Goal: Subscribe to service/newsletter

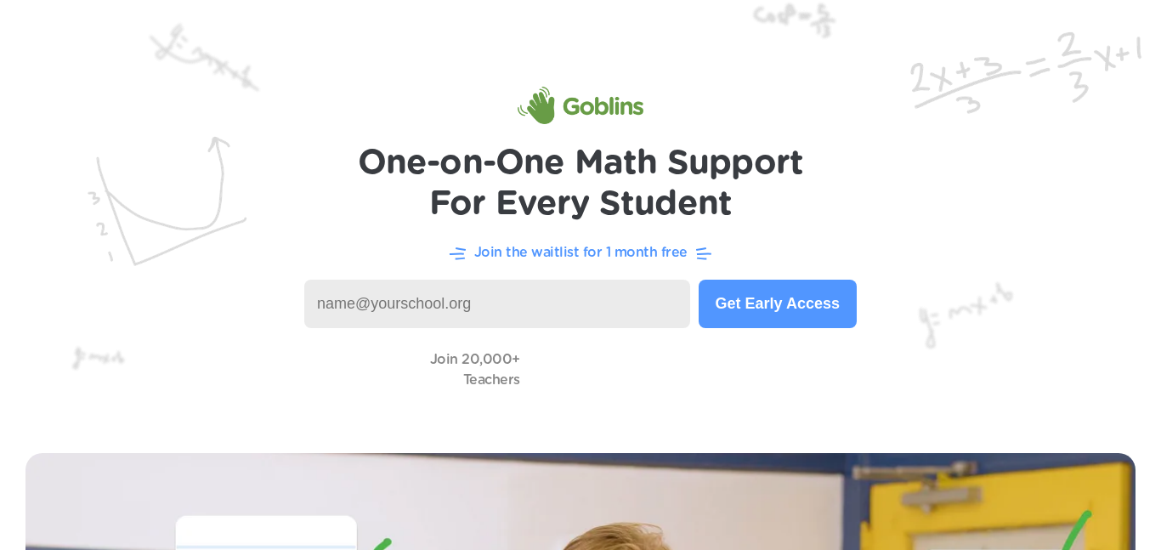
click at [428, 297] on input at bounding box center [497, 304] width 386 height 48
click at [336, 126] on img at bounding box center [580, 213] width 1161 height 427
click at [418, 327] on input at bounding box center [497, 304] width 386 height 48
type input "n"
type input "M"
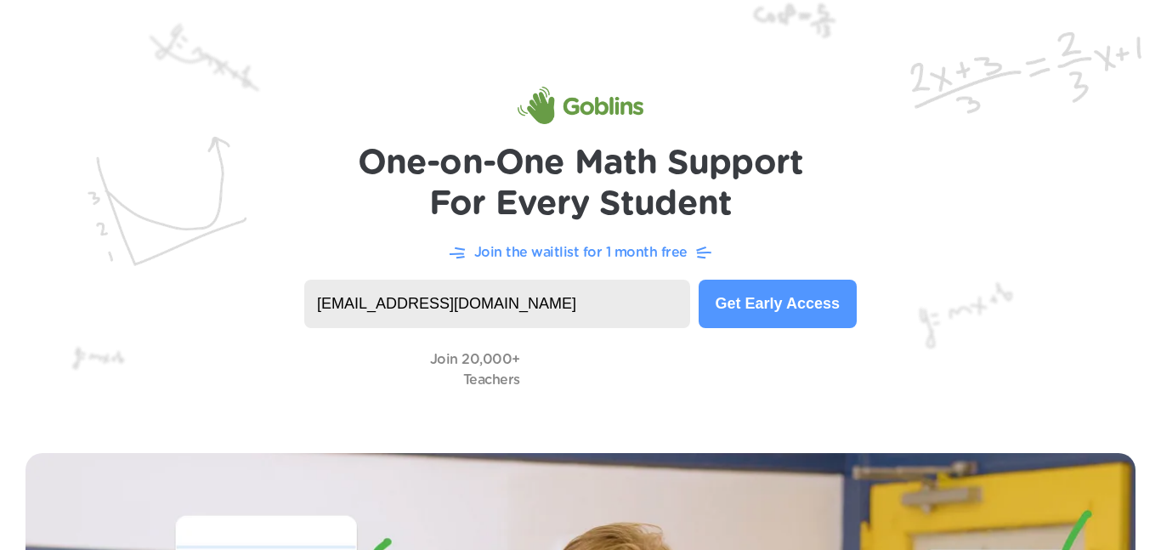
type input "mncli491@learner.dvusd.org"
click at [780, 303] on button "Get Early Access" at bounding box center [777, 304] width 158 height 48
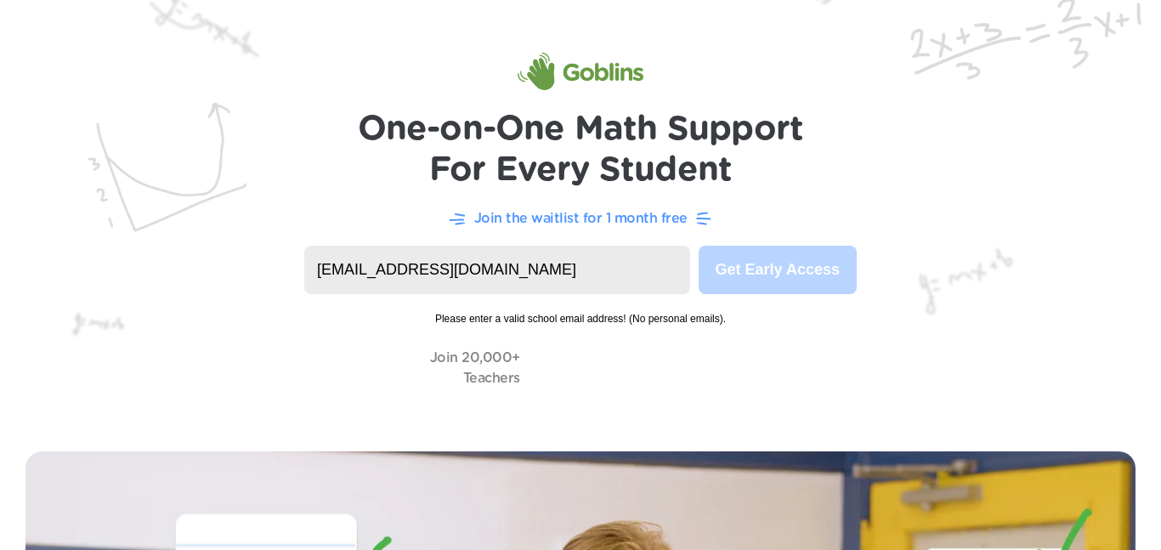
scroll to position [35, 0]
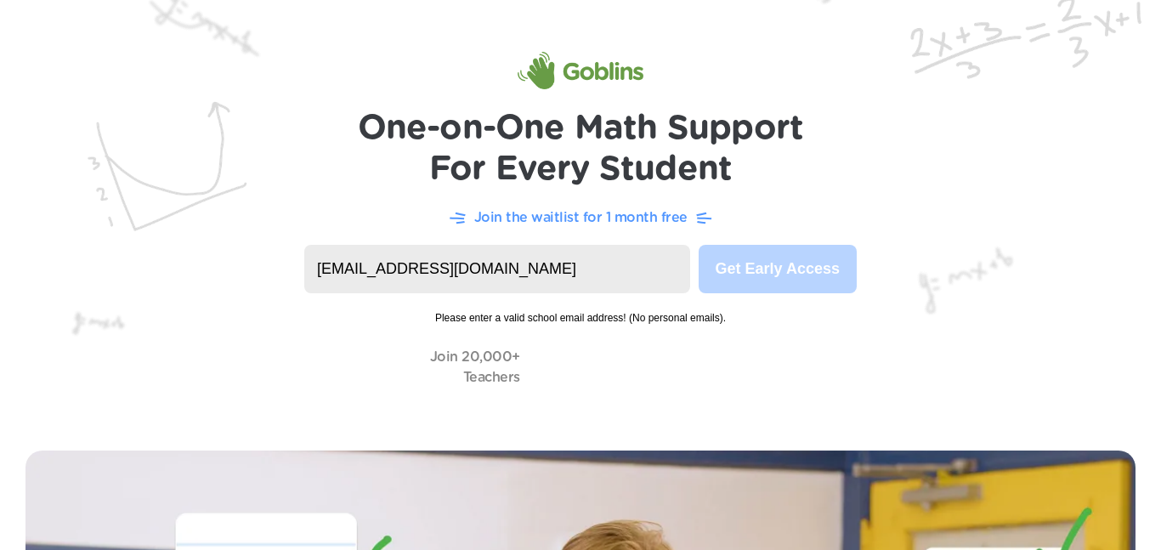
click at [546, 262] on input "mncli491@learner.dvusd.org" at bounding box center [497, 269] width 386 height 48
click at [763, 373] on div "Join 20,000+ Teachers" at bounding box center [580, 366] width 1093 height 48
click at [663, 276] on input "mncli491@learner.dvusd.org" at bounding box center [497, 269] width 386 height 48
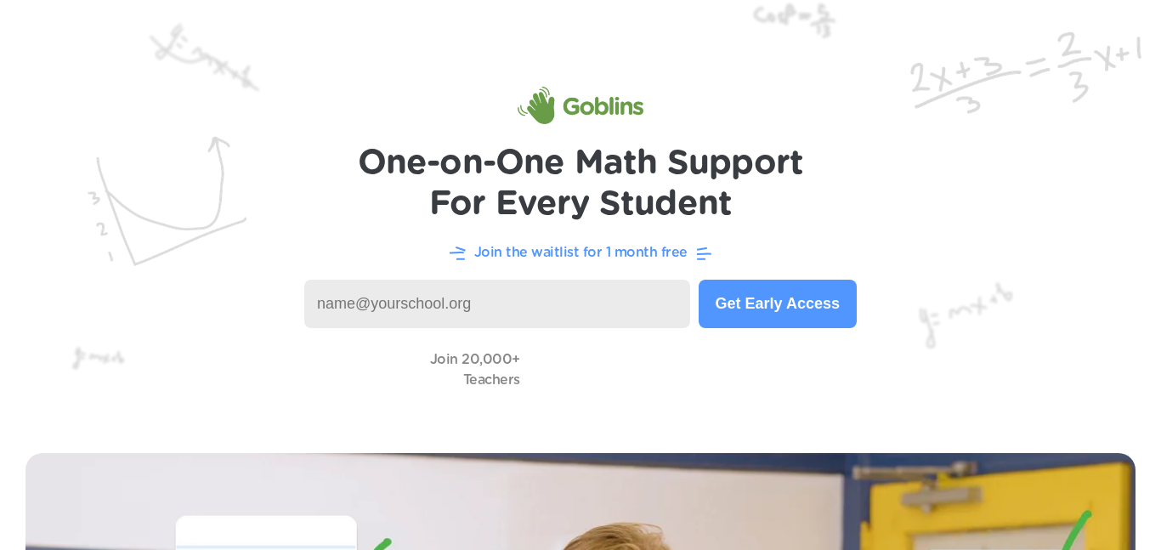
click at [344, 307] on input at bounding box center [497, 304] width 386 height 48
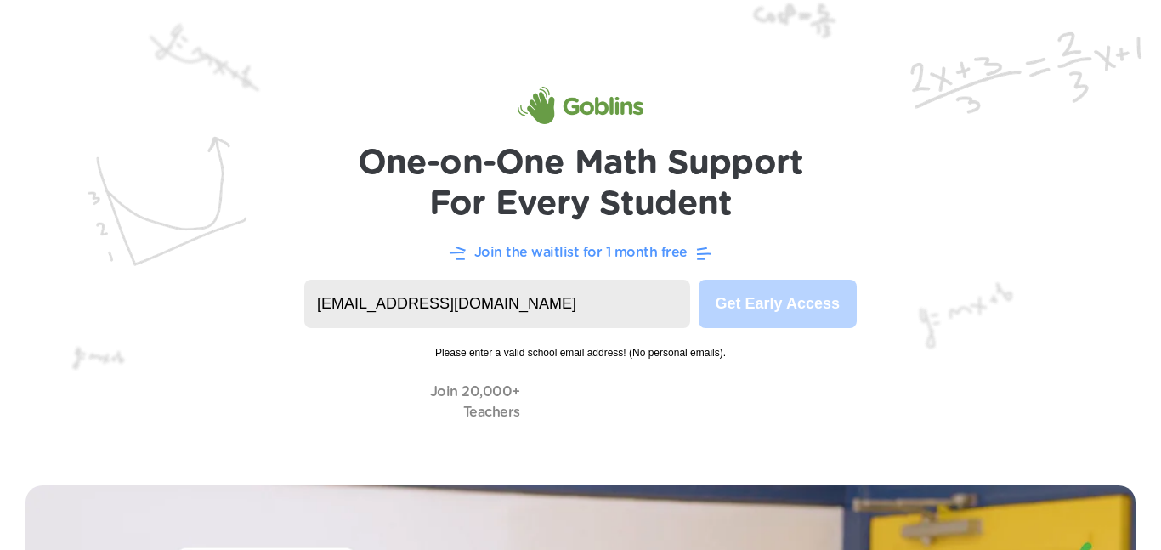
click at [534, 308] on input "[EMAIL_ADDRESS][DOMAIN_NAME]" at bounding box center [497, 304] width 386 height 48
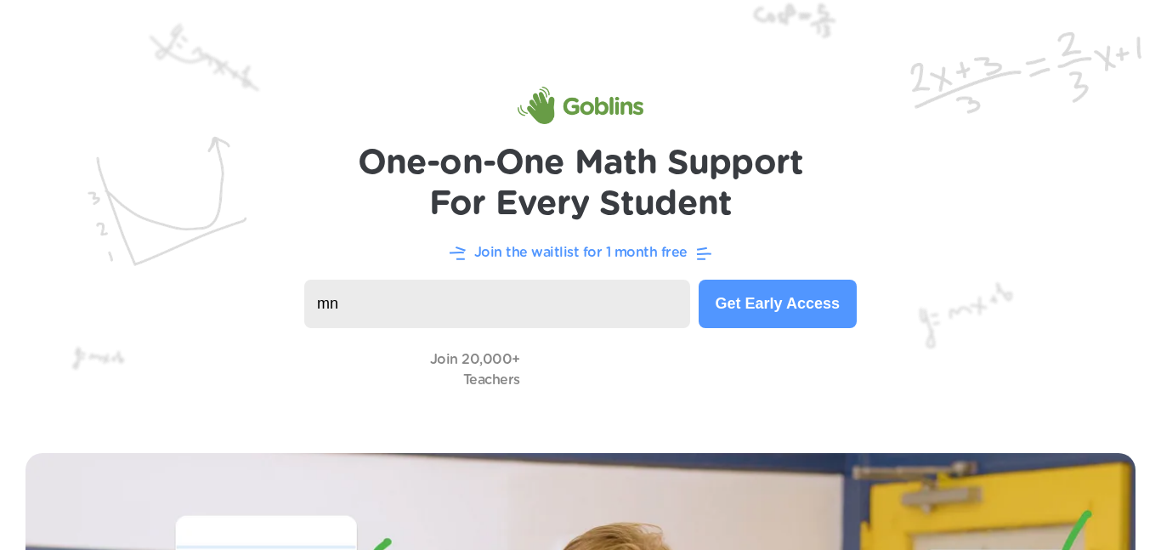
type input "m"
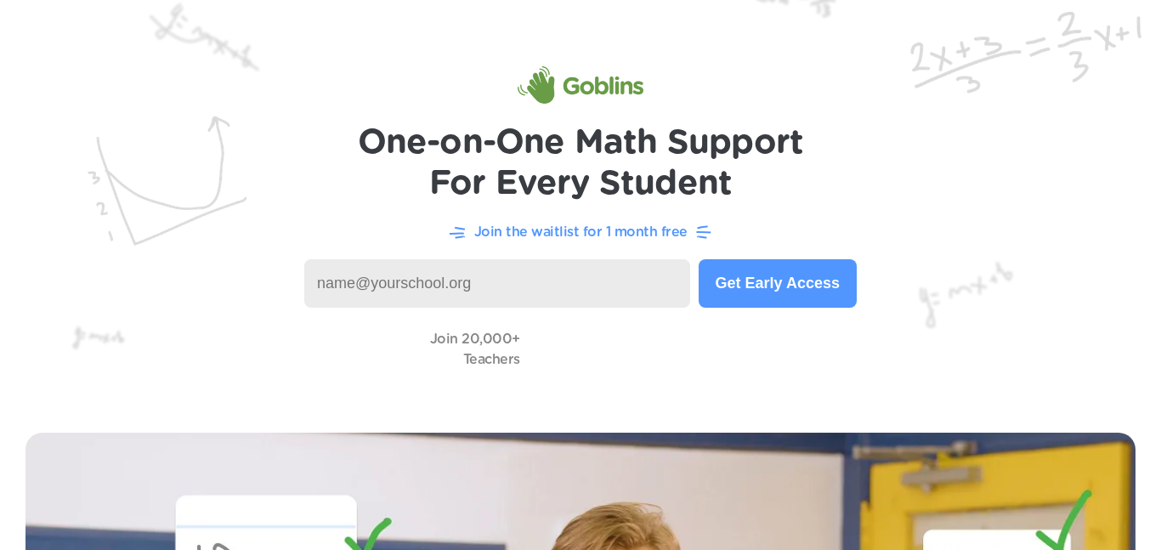
scroll to position [24, 0]
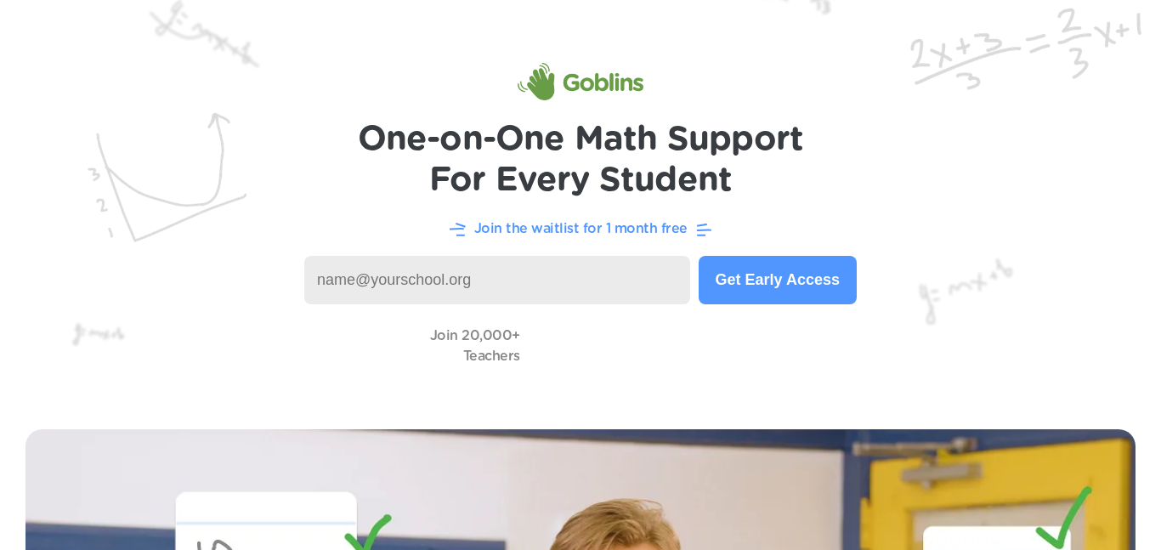
click at [771, 288] on button "Get Early Access" at bounding box center [777, 280] width 158 height 48
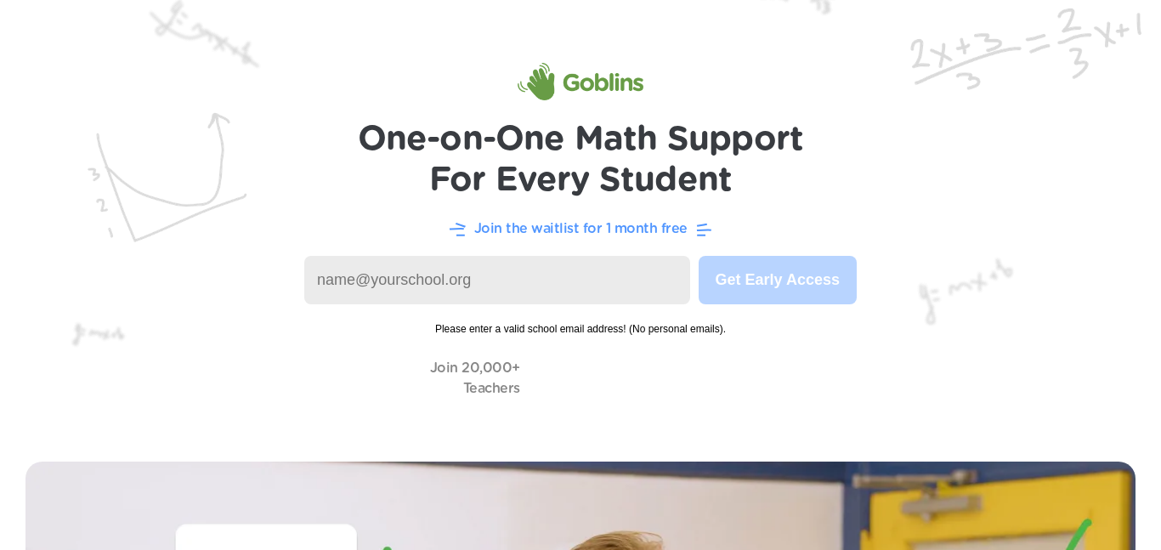
click at [591, 280] on input at bounding box center [497, 280] width 386 height 48
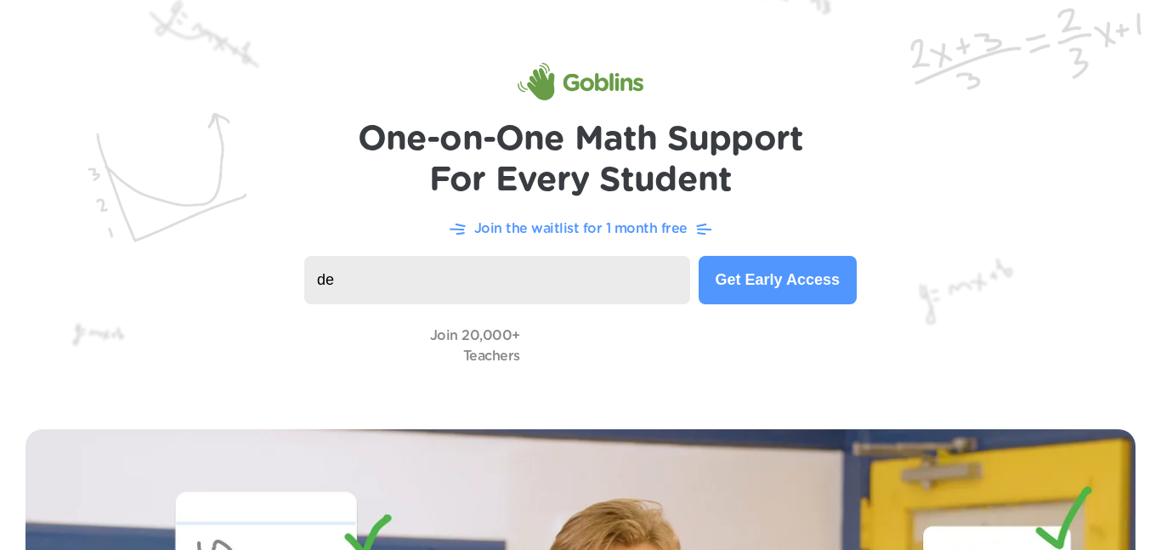
type input "d"
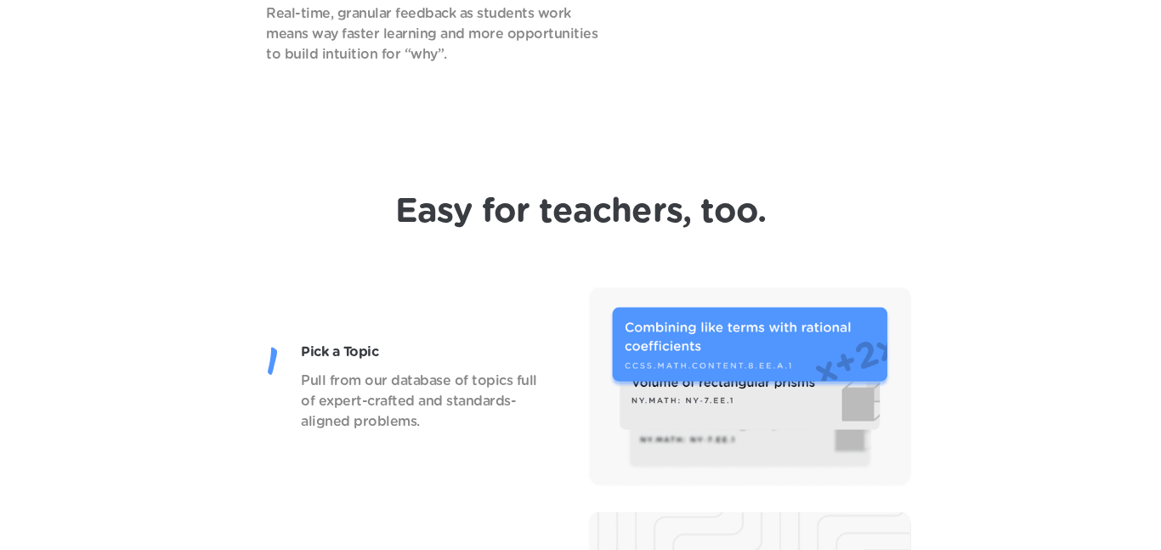
click at [556, 362] on div "Pick a Topic Pull from our database of topics full of expert-crafted and standa…" at bounding box center [580, 386] width 1093 height 199
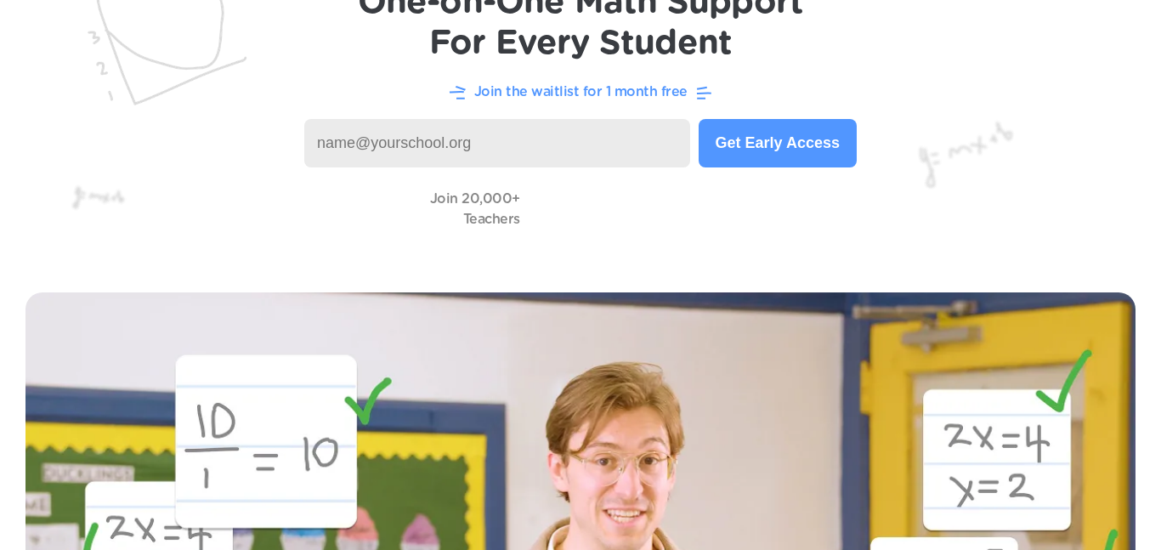
scroll to position [0, 0]
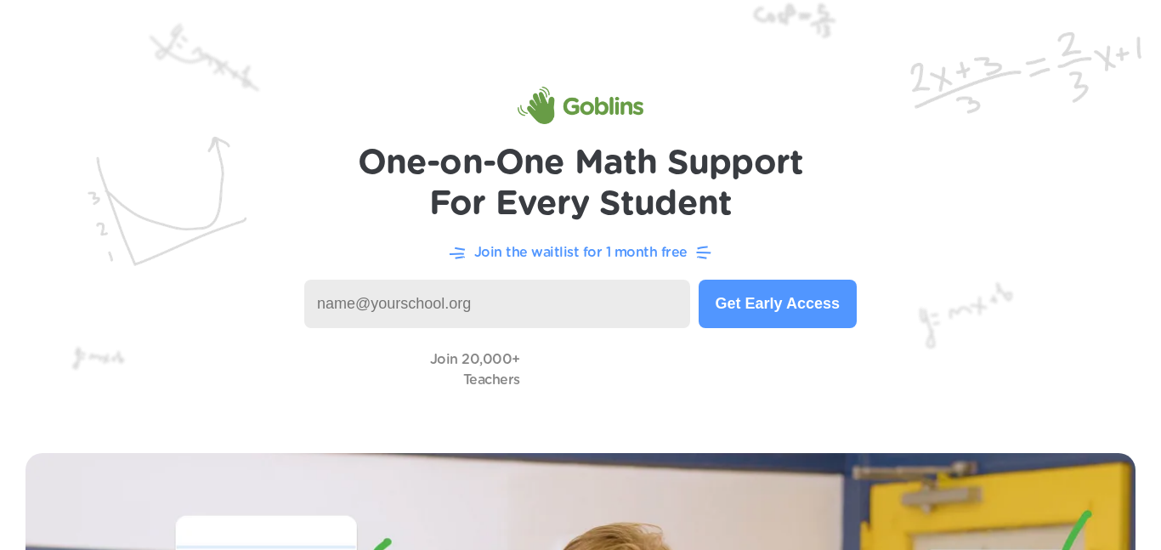
click at [422, 323] on input at bounding box center [497, 304] width 386 height 48
type input "[EMAIL_ADDRESS][DOMAIN_NAME]"
